Goal: Transaction & Acquisition: Obtain resource

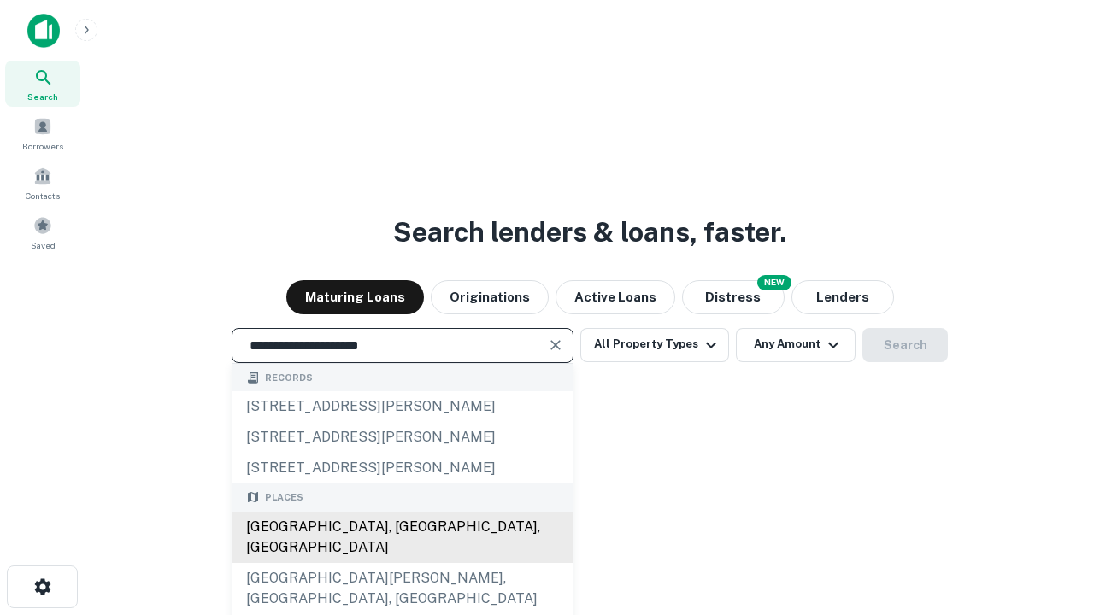
click at [402, 563] on div "Santa Monica, CA, USA" at bounding box center [402, 537] width 340 height 51
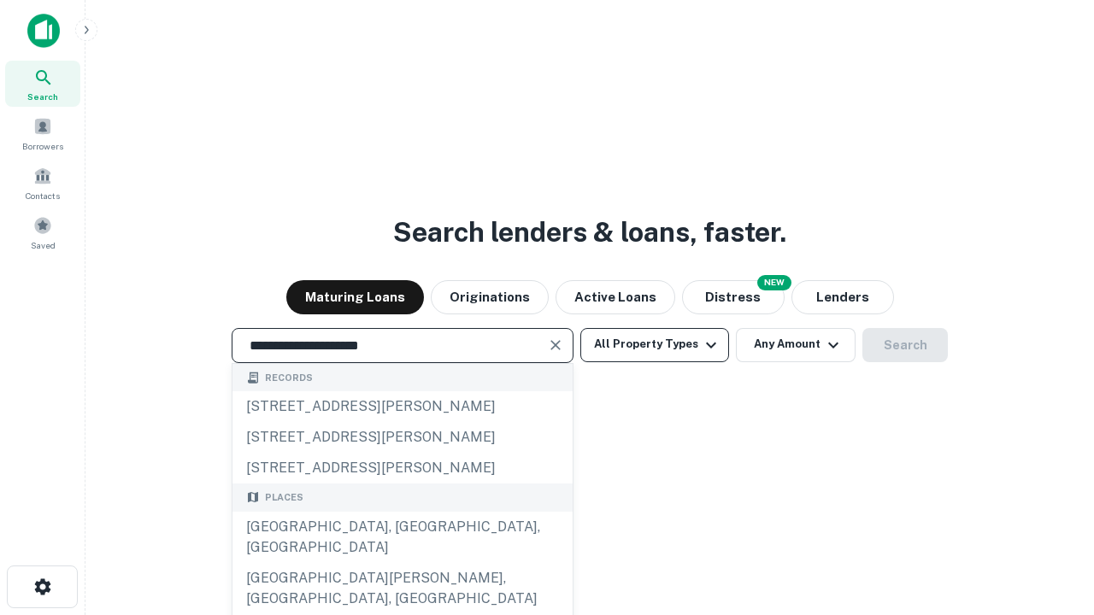
type input "**********"
click at [655, 344] on button "All Property Types" at bounding box center [654, 345] width 149 height 34
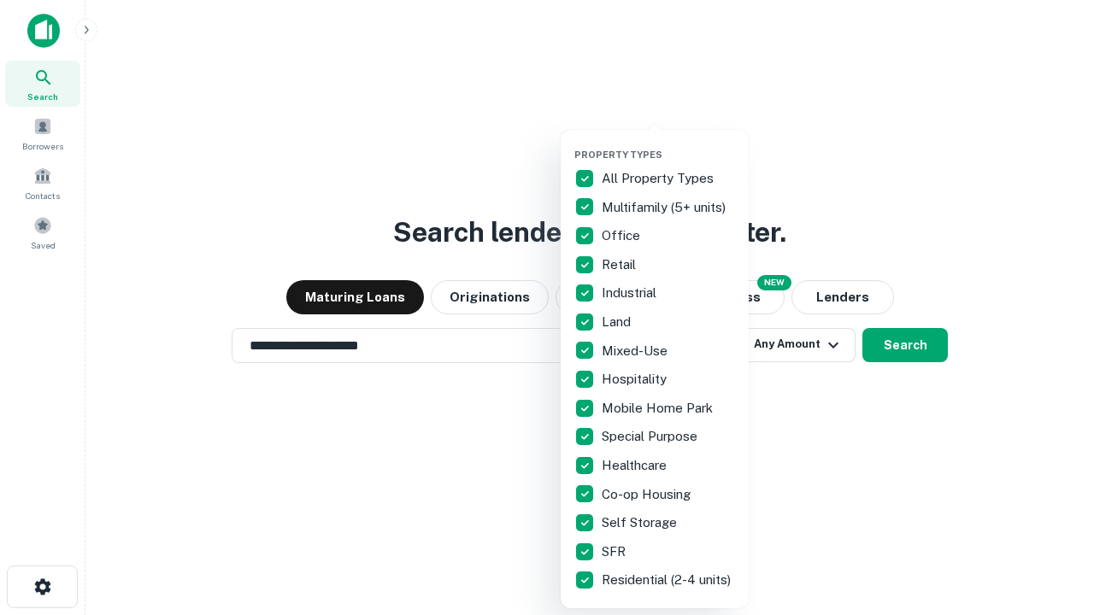
click at [668, 144] on button "button" at bounding box center [668, 144] width 188 height 1
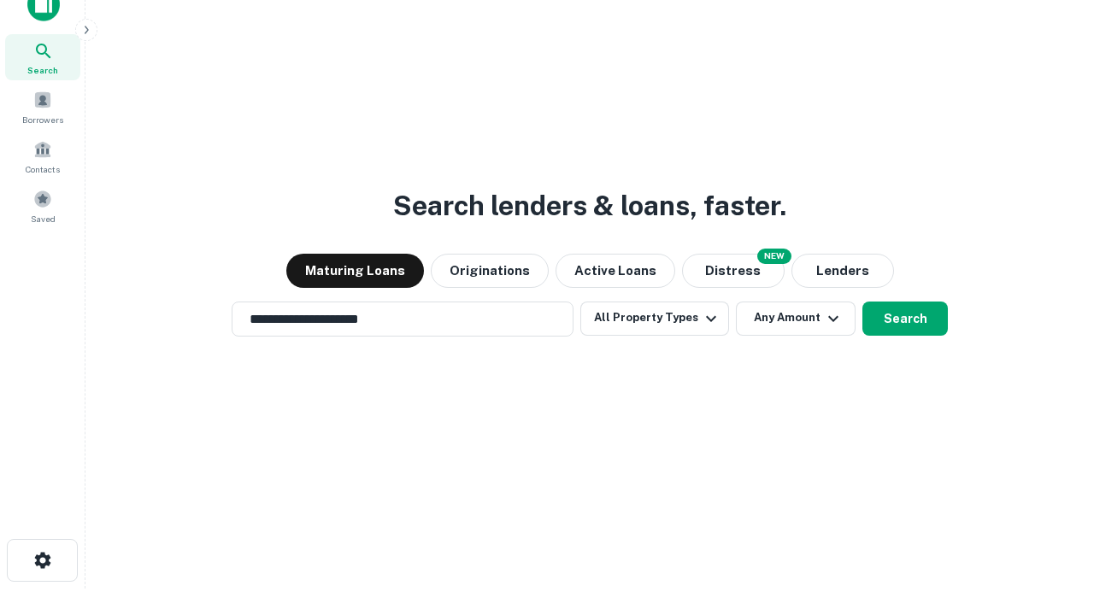
scroll to position [10, 206]
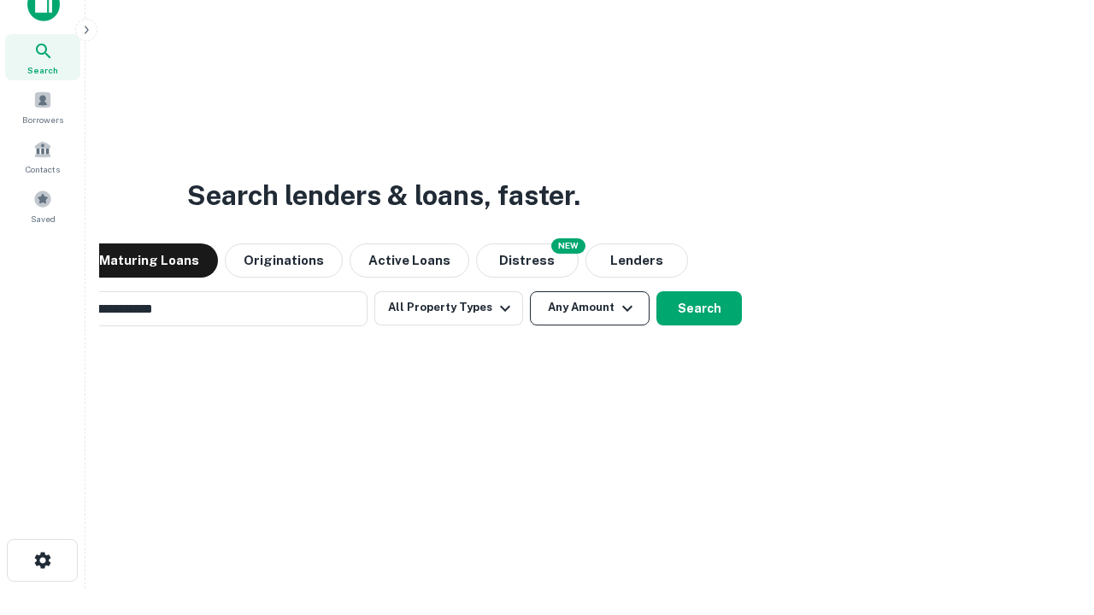
click at [530, 291] on button "Any Amount" at bounding box center [590, 308] width 120 height 34
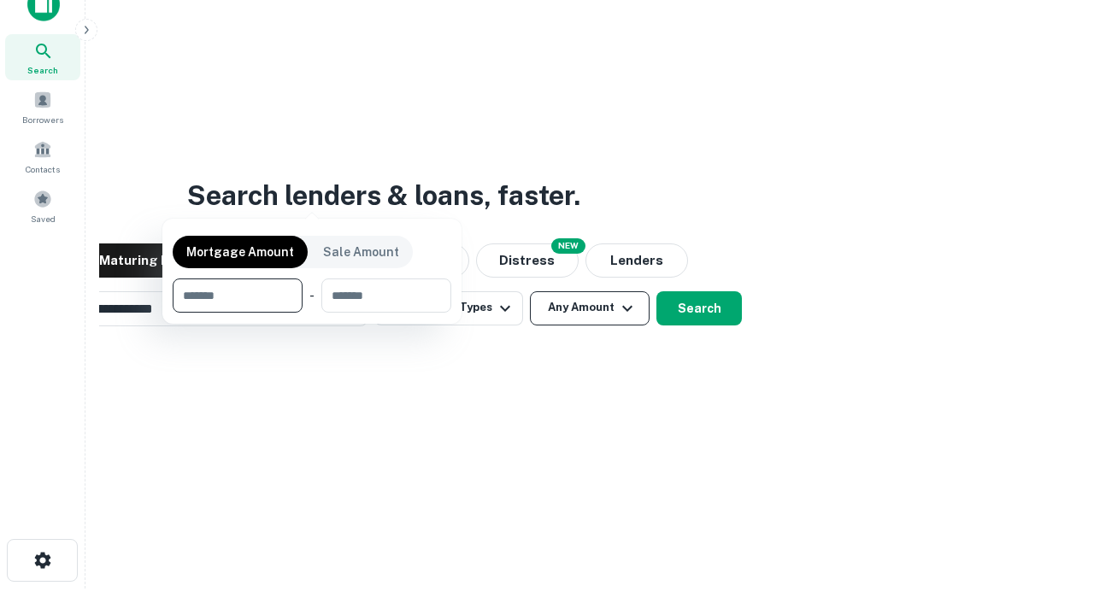
scroll to position [123, 484]
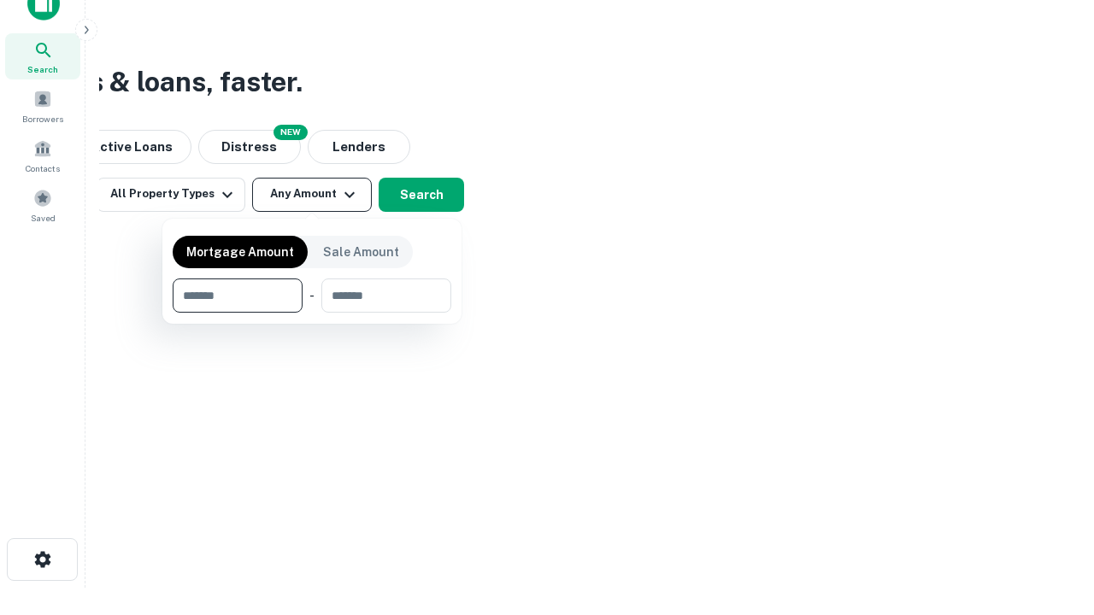
type input "*******"
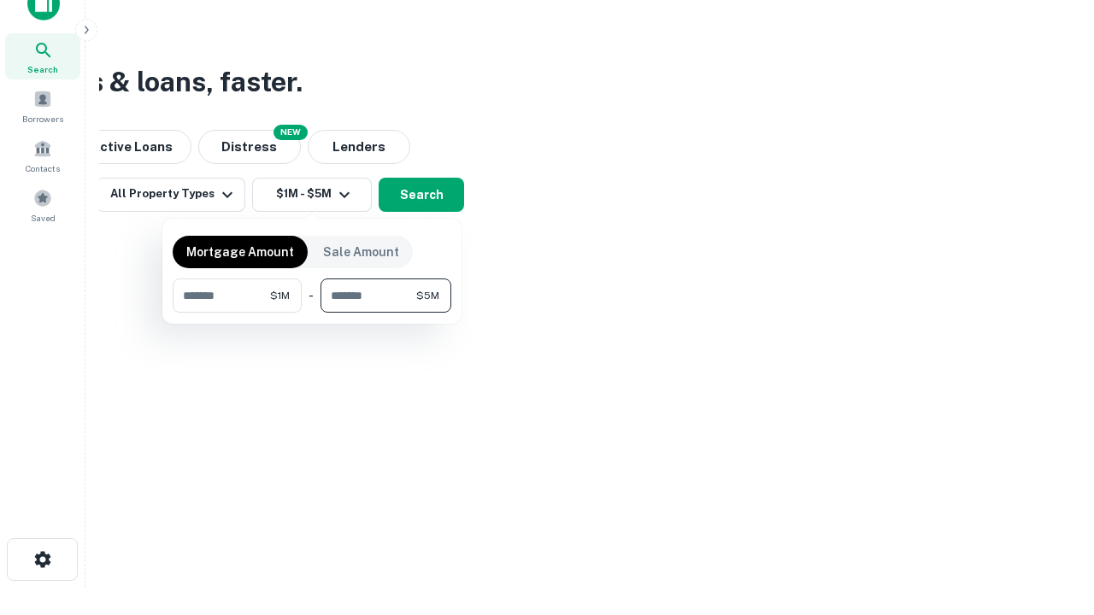
type input "*******"
click at [312, 313] on button "button" at bounding box center [312, 313] width 279 height 1
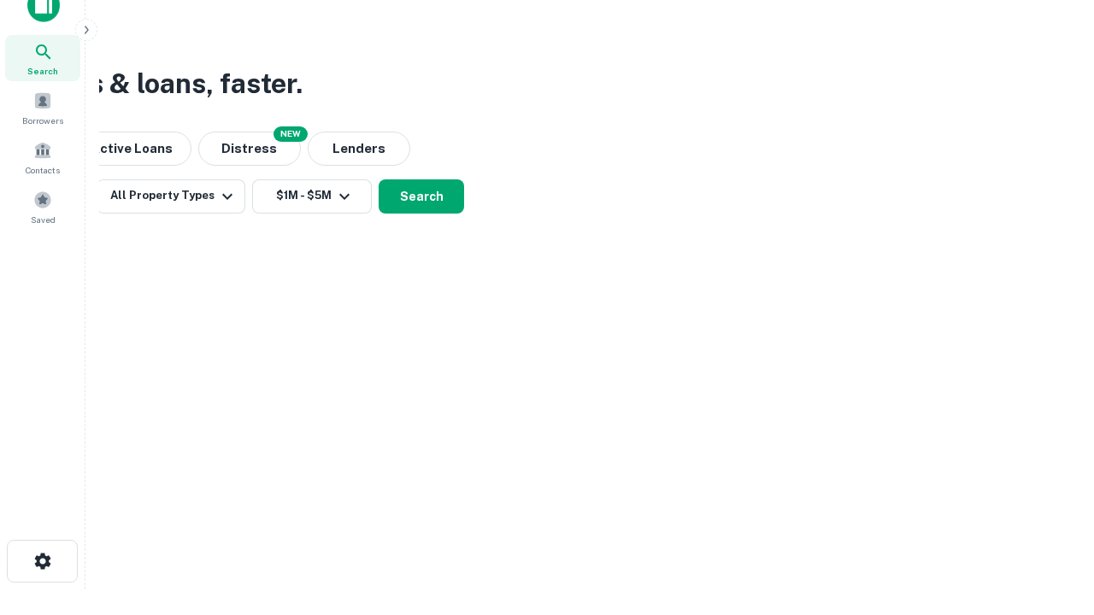
scroll to position [10, 315]
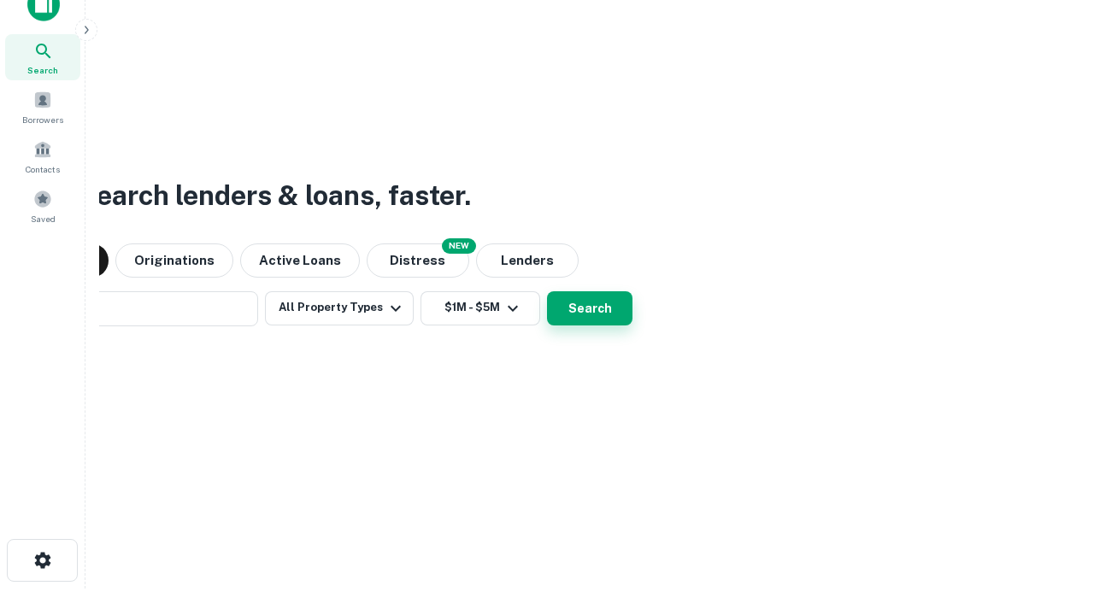
click at [547, 291] on button "Search" at bounding box center [589, 308] width 85 height 34
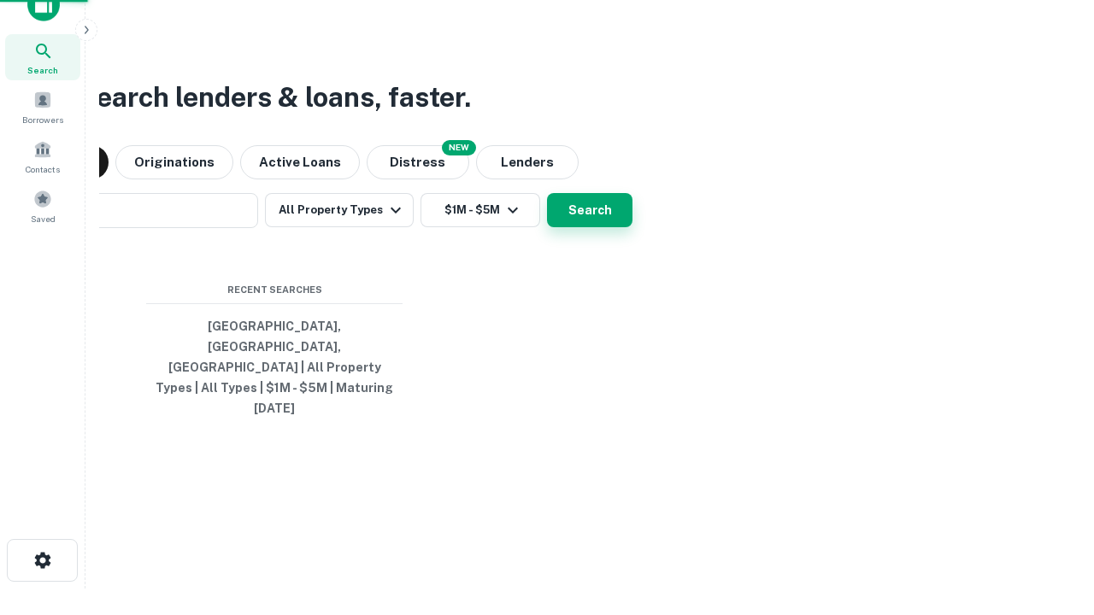
scroll to position [45, 484]
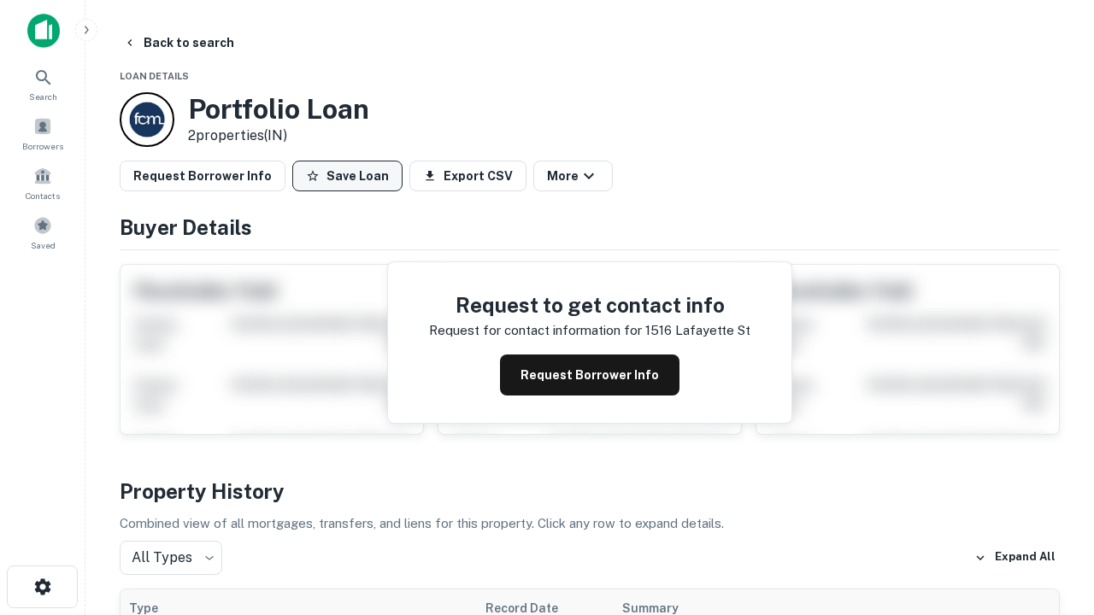
click at [347, 176] on button "Save Loan" at bounding box center [347, 176] width 110 height 31
click at [351, 176] on button "Loan Saved" at bounding box center [351, 176] width 118 height 31
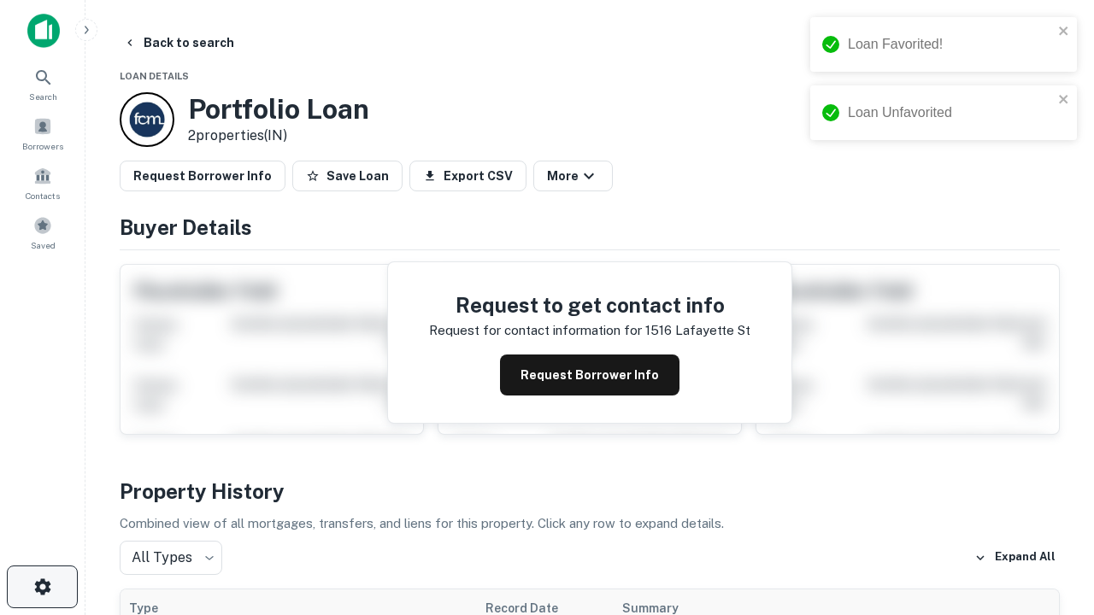
click at [42, 587] on icon "button" at bounding box center [42, 587] width 21 height 21
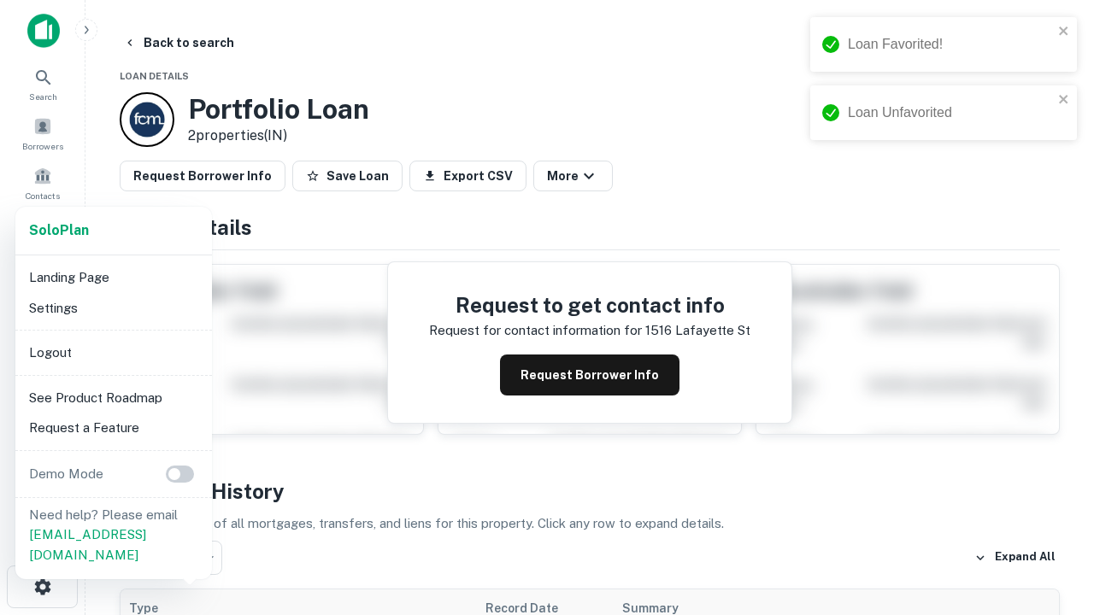
click at [113, 352] on li "Logout" at bounding box center [113, 353] width 183 height 31
